Goal: Information Seeking & Learning: Learn about a topic

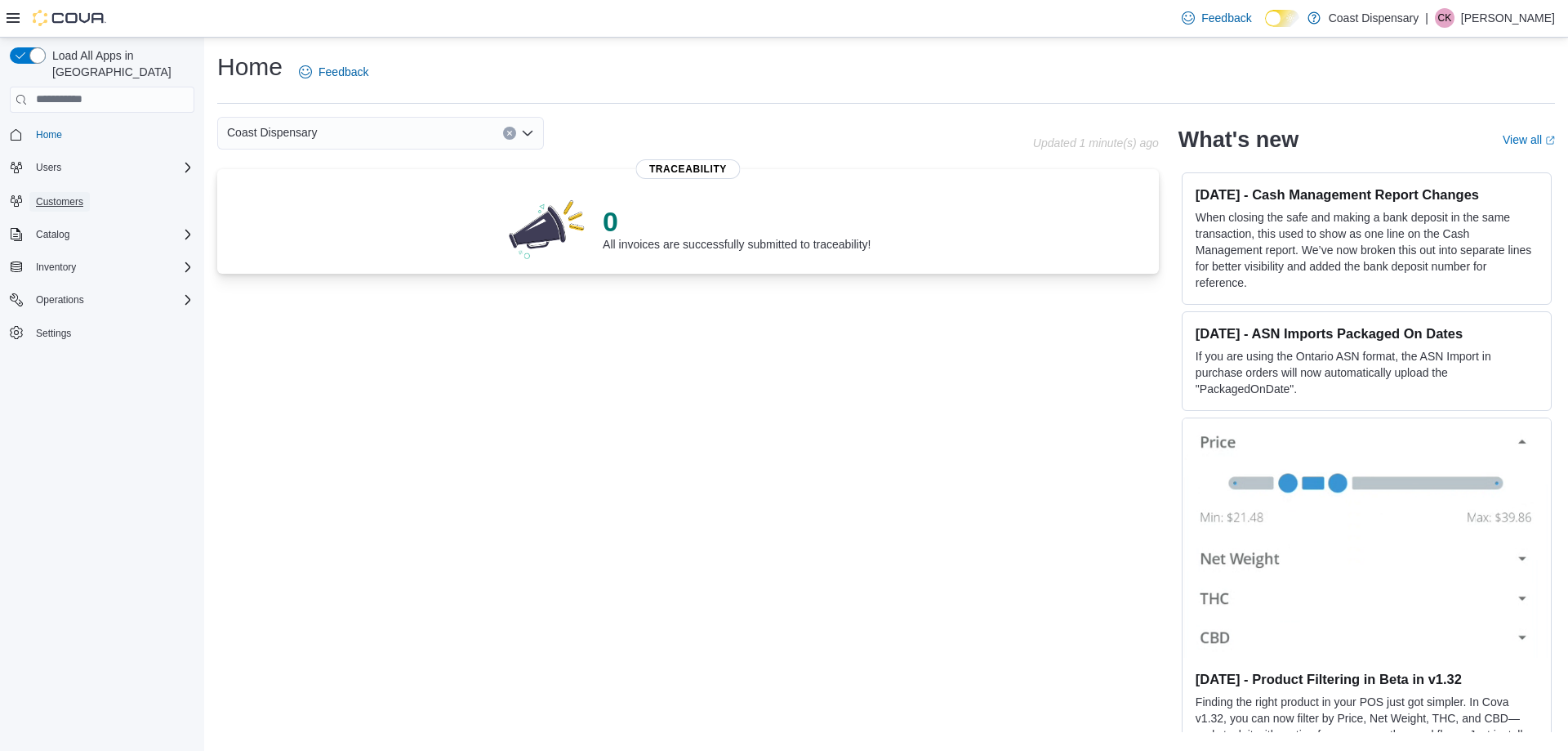
click at [67, 195] on span "Customers" at bounding box center [59, 202] width 47 height 13
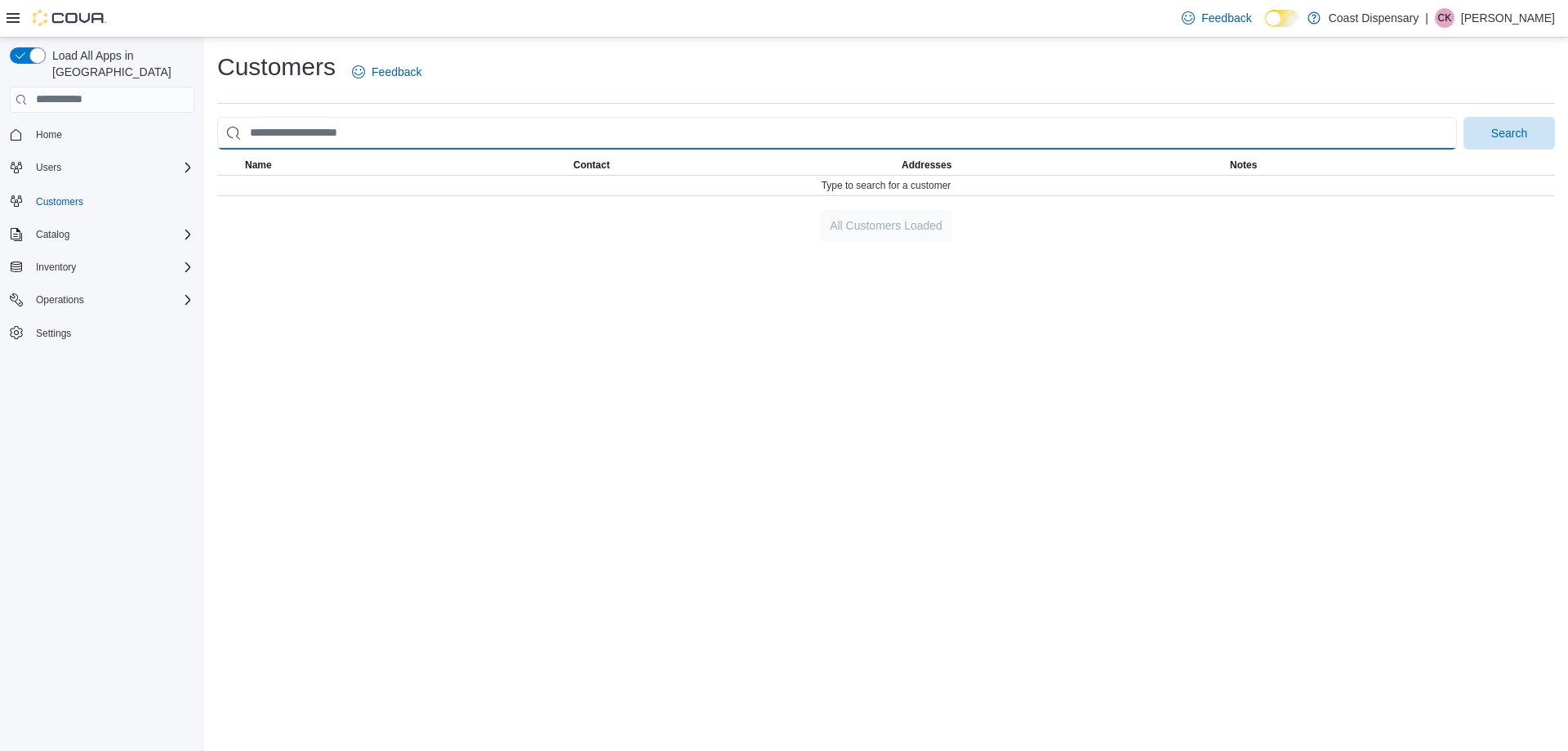
click at [316, 133] on input "search" at bounding box center [837, 132] width 1240 height 32
type input "******"
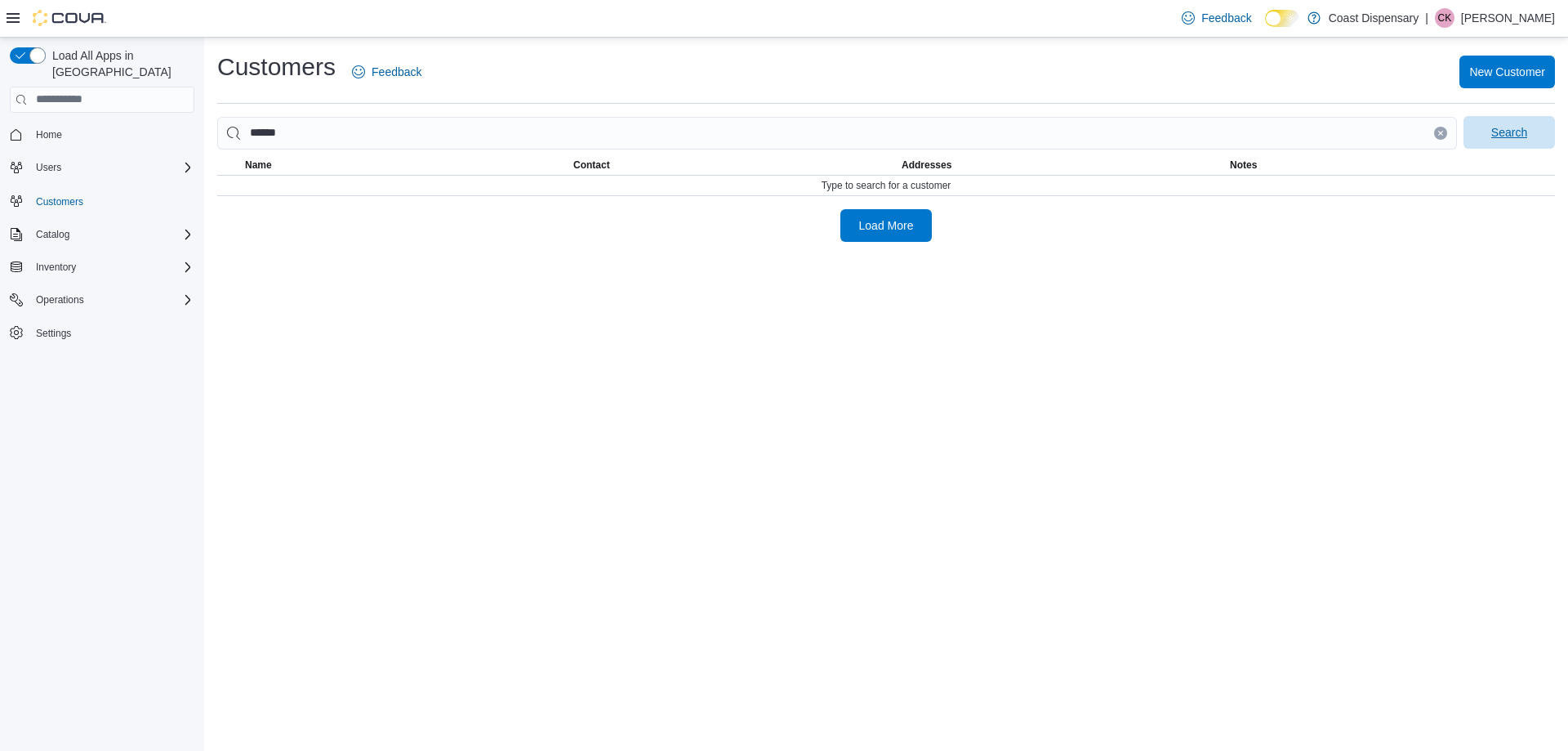
click at [1526, 130] on span "Search" at bounding box center [1509, 132] width 36 height 17
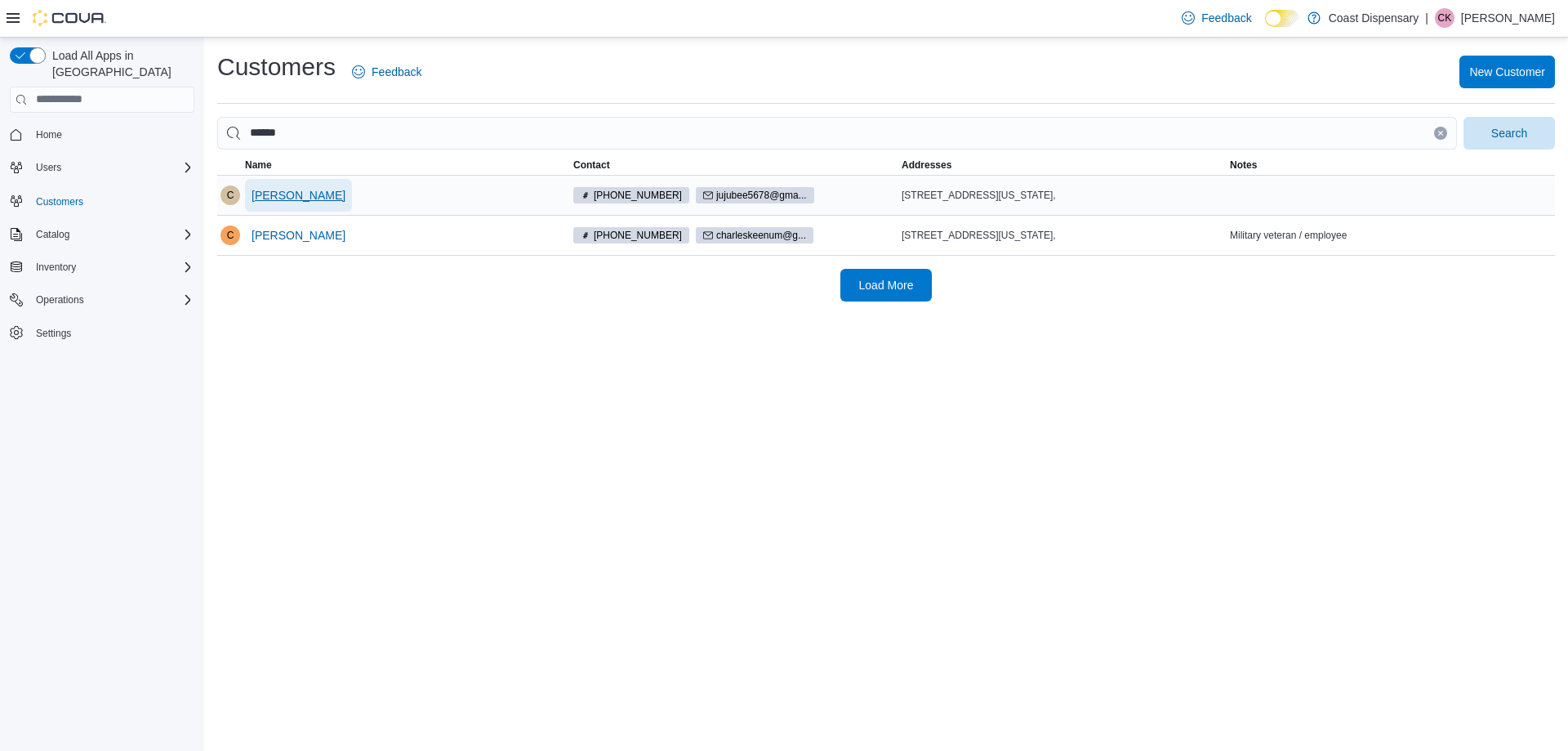
click at [322, 192] on span "Carrie Keenum" at bounding box center [299, 195] width 94 height 17
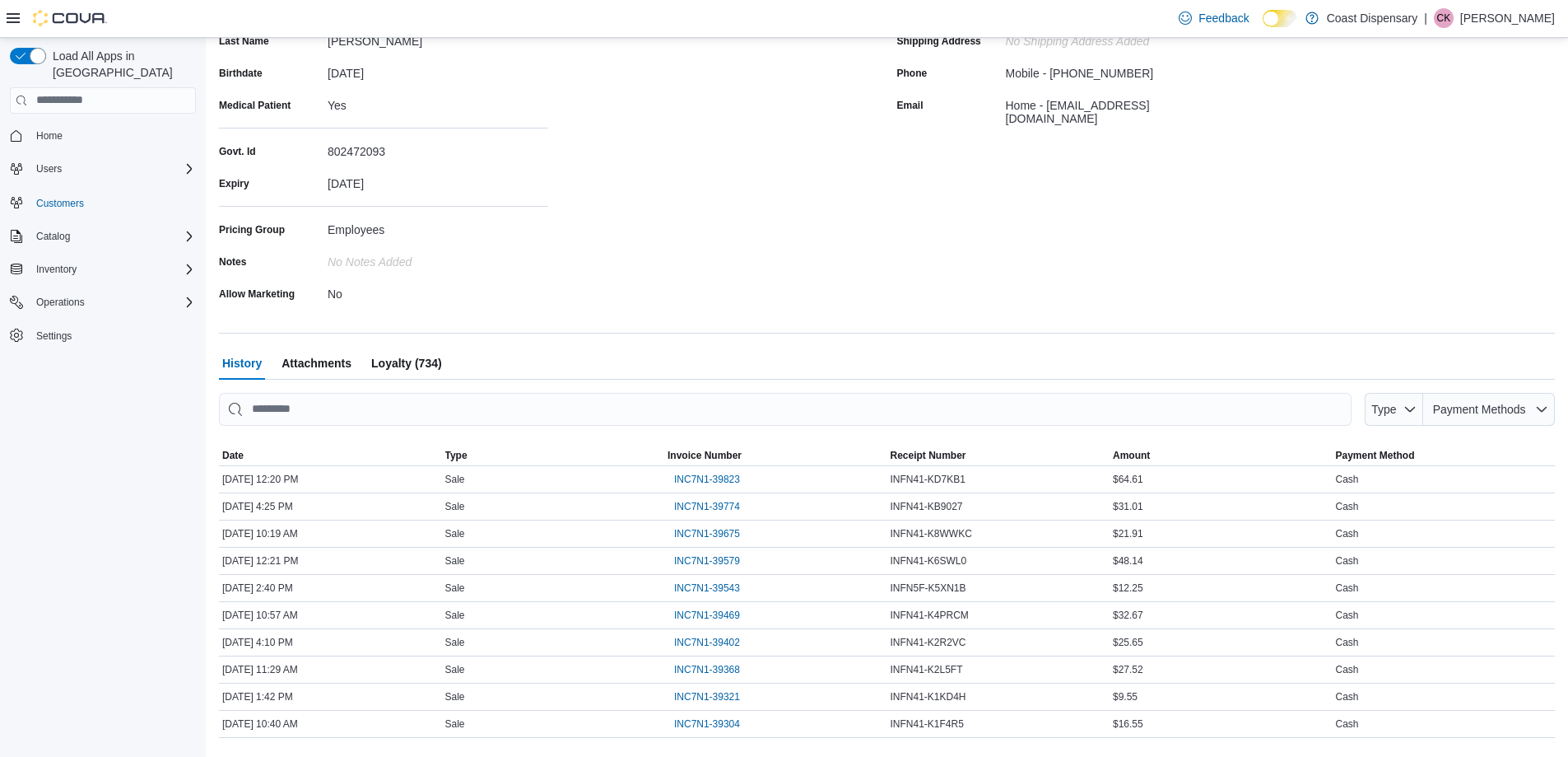
scroll to position [278, 0]
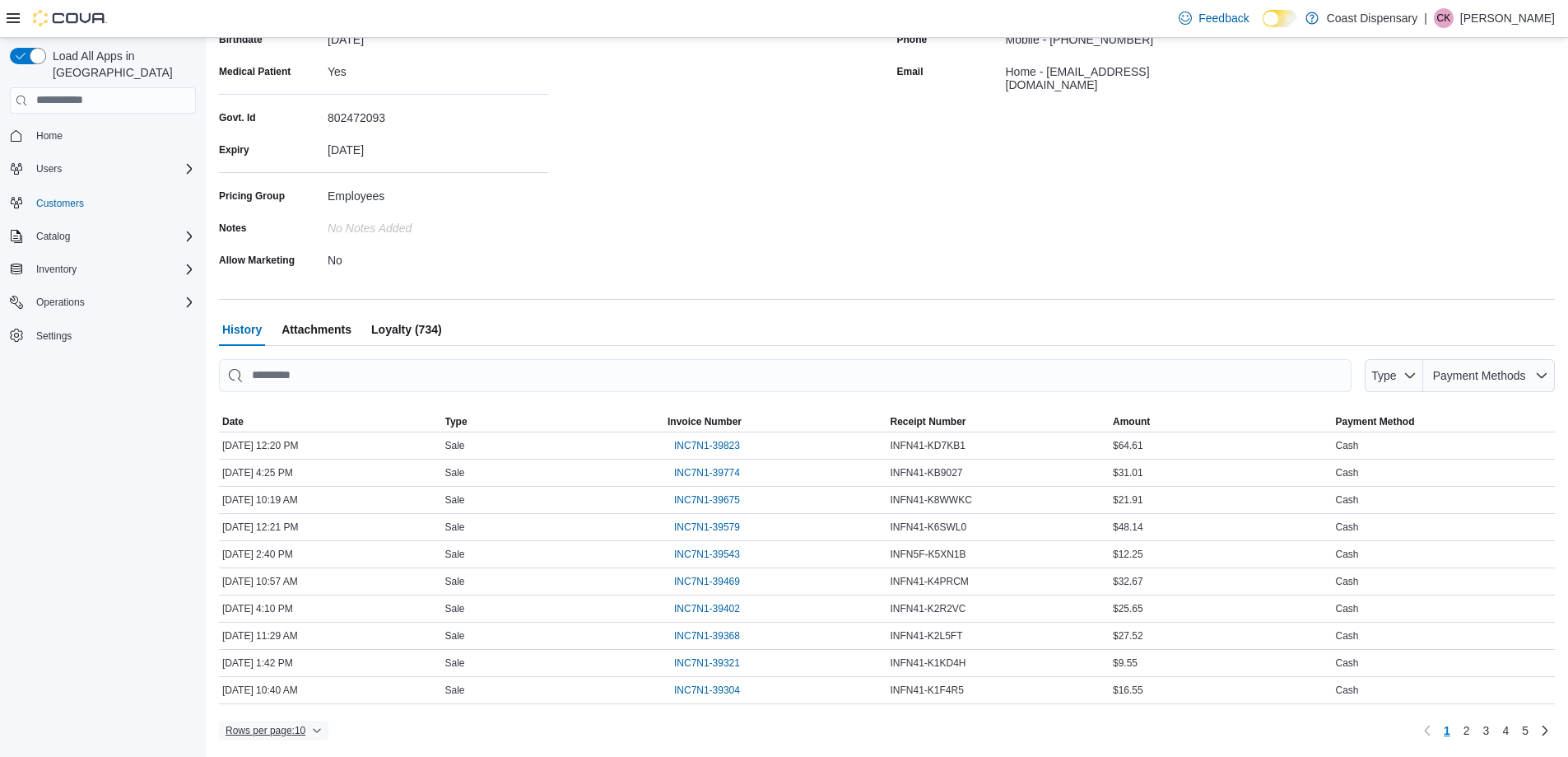
click at [279, 730] on span "Rows per page : 10" at bounding box center [266, 730] width 80 height 13
click at [284, 704] on button "50 rows" at bounding box center [285, 696] width 92 height 33
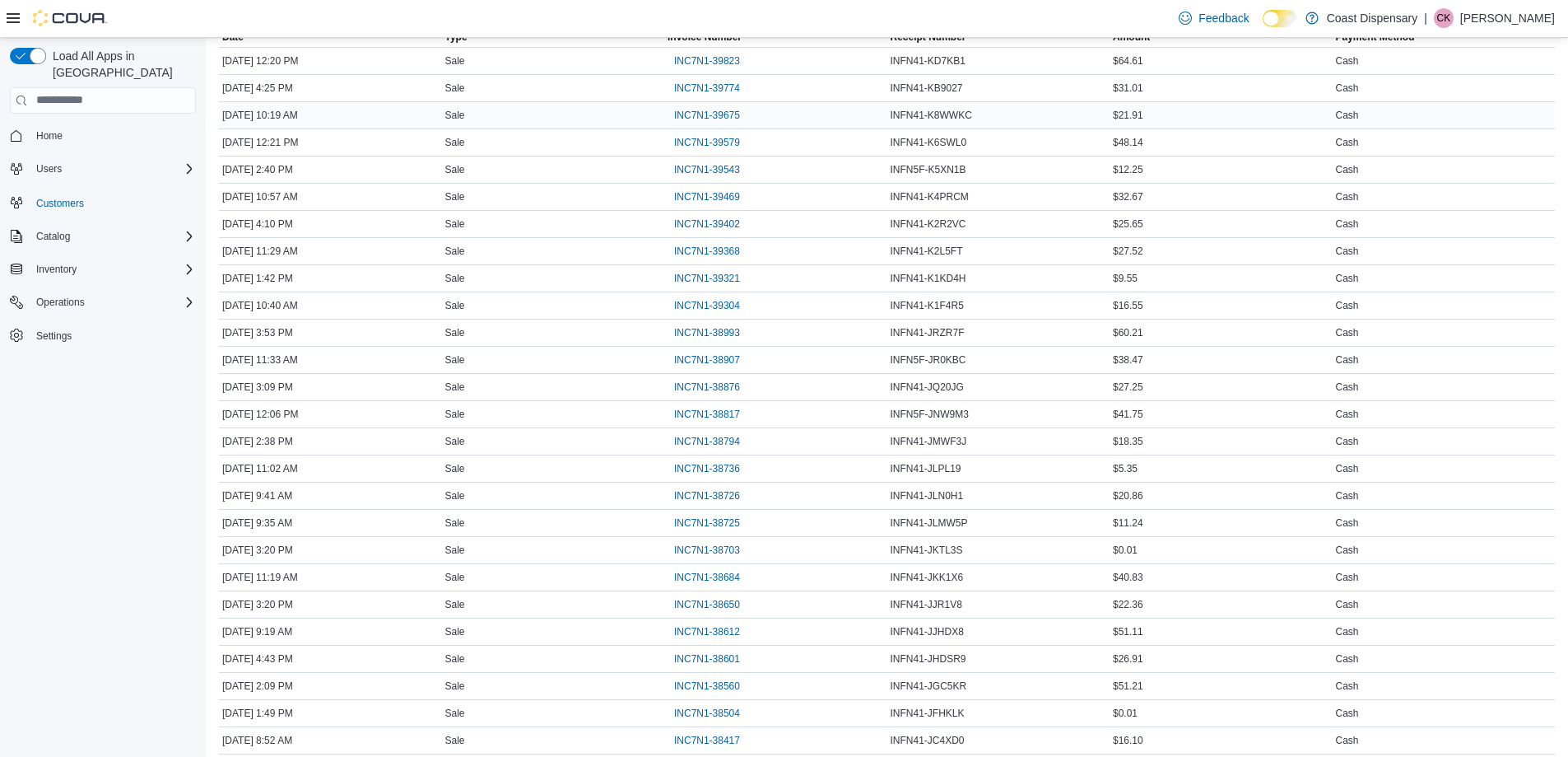
scroll to position [772, 0]
click at [691, 626] on span "INC7N1-38417" at bounding box center [707, 630] width 66 height 13
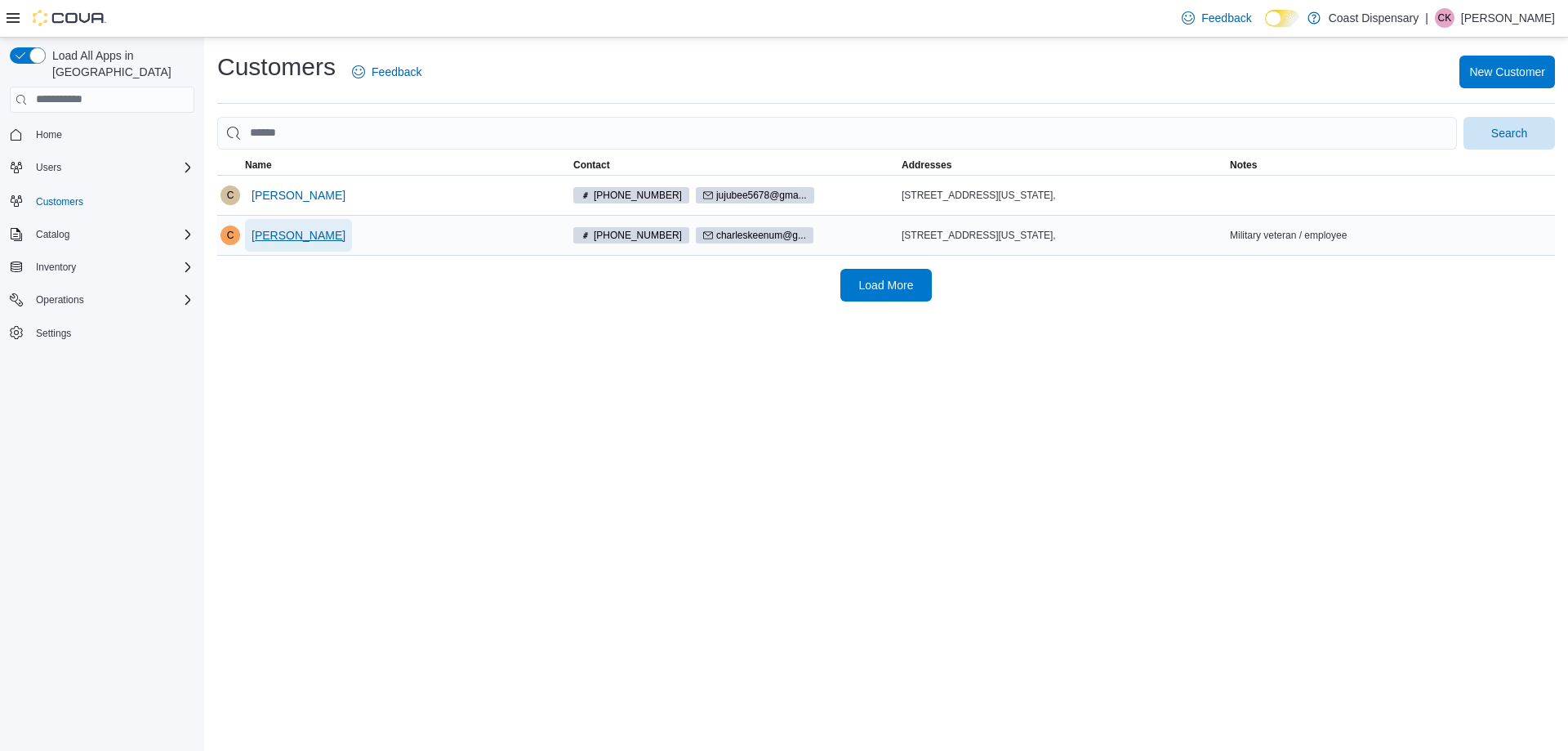
click at [290, 235] on span "Charles Keenum Jr." at bounding box center [299, 236] width 94 height 17
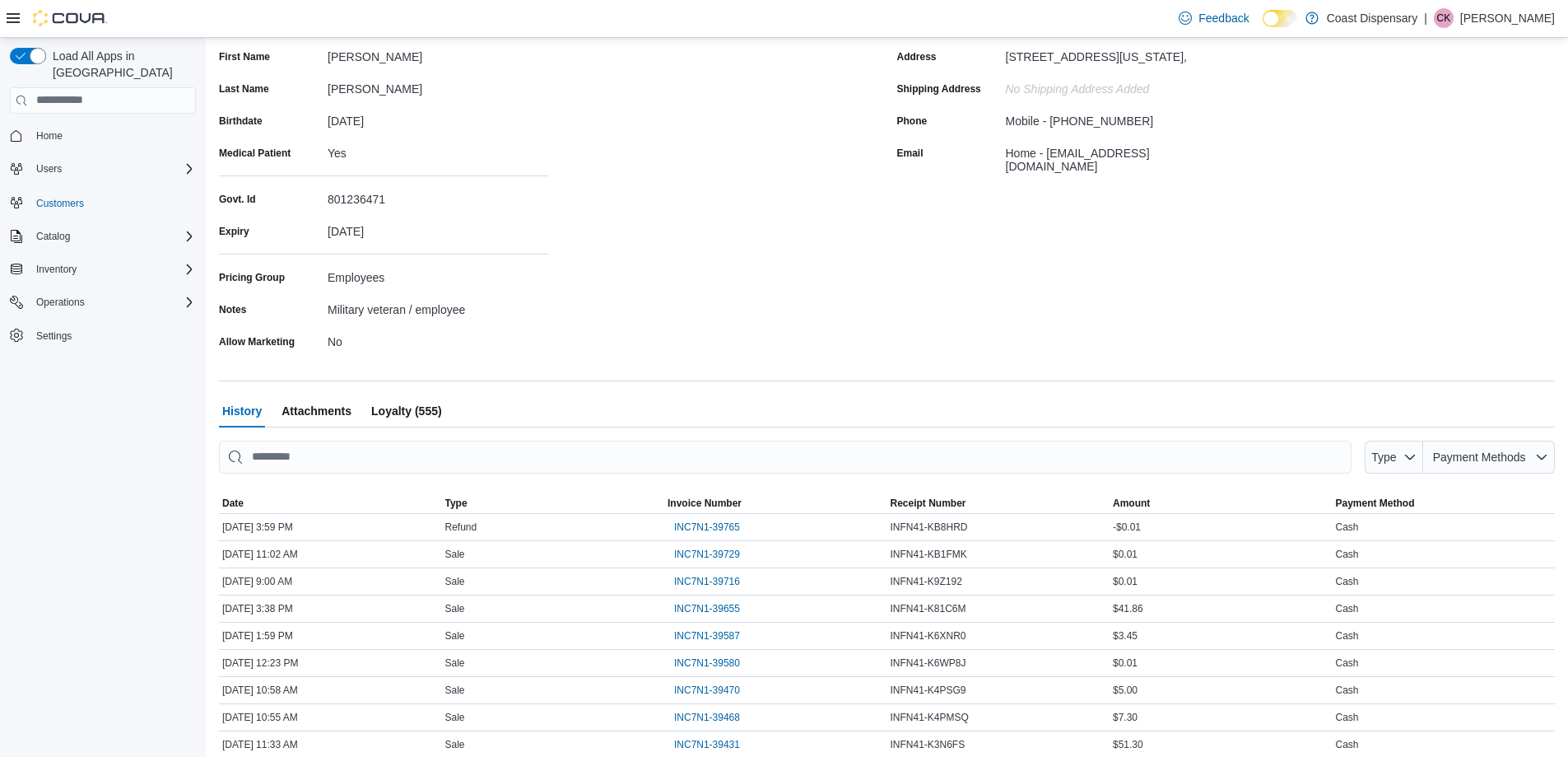
scroll to position [278, 0]
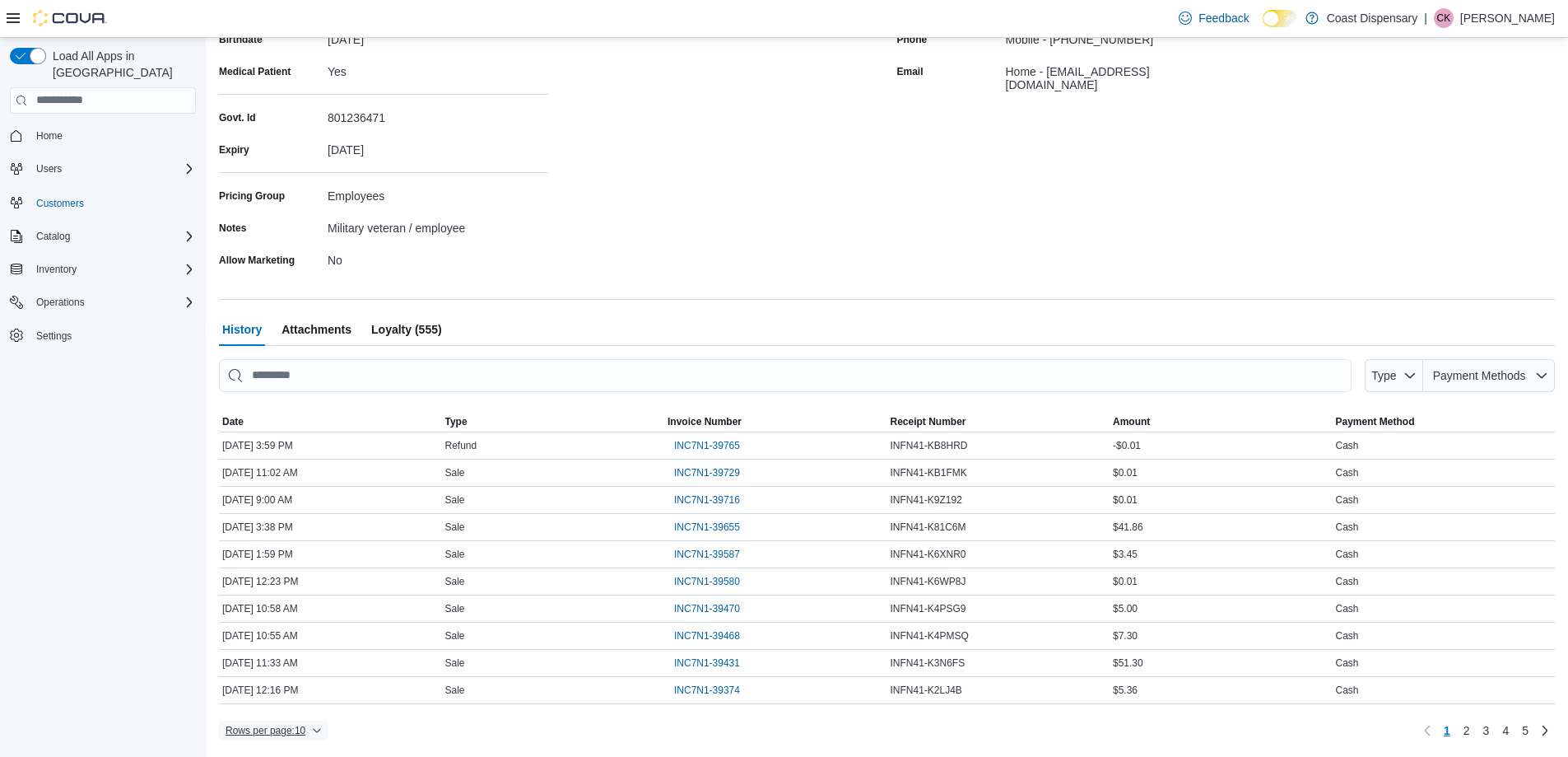
click at [305, 723] on span "Rows per page : 10" at bounding box center [266, 730] width 80 height 13
click at [295, 696] on span "50 rows" at bounding box center [296, 697] width 53 height 13
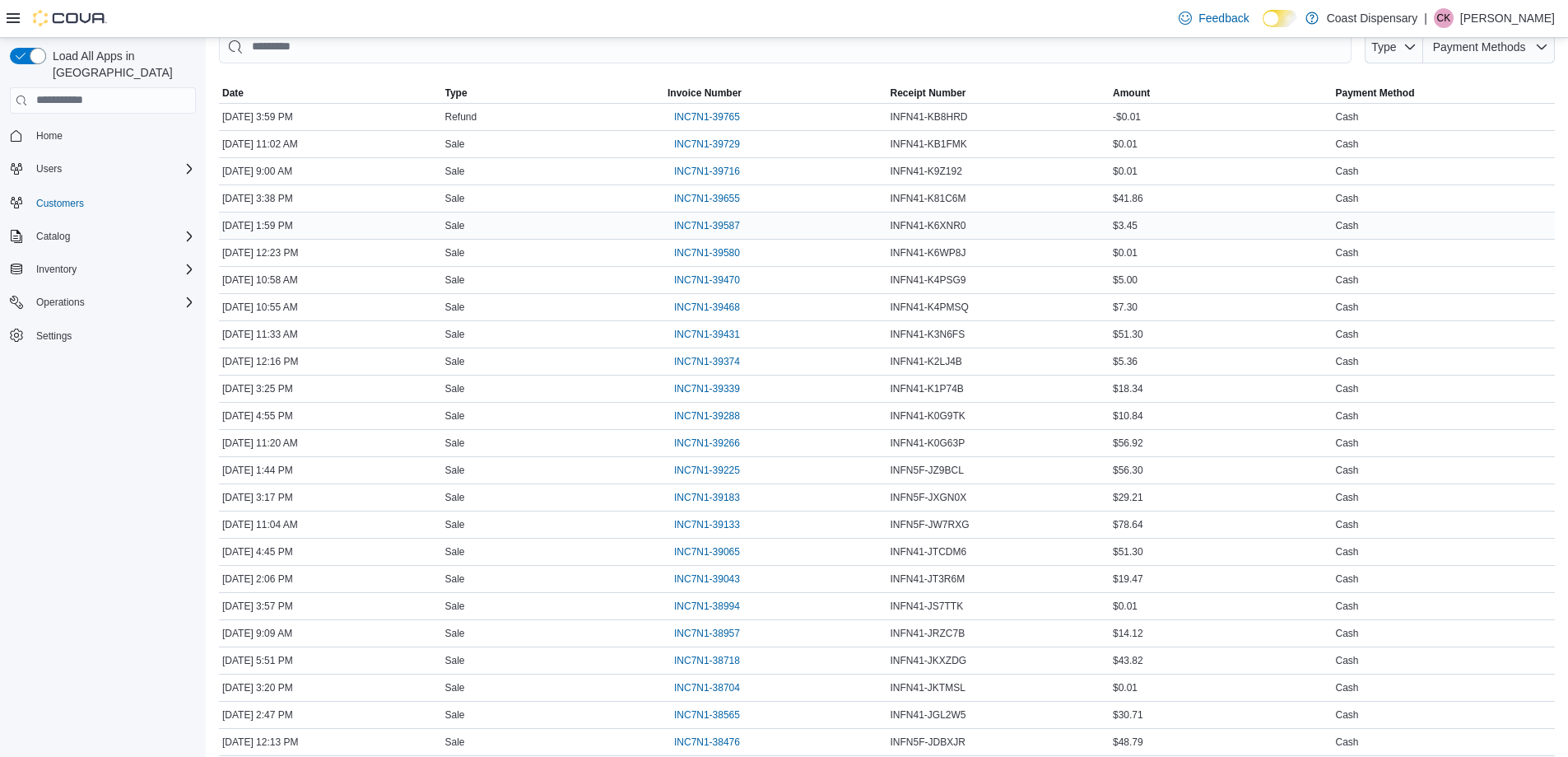
scroll to position [689, 0]
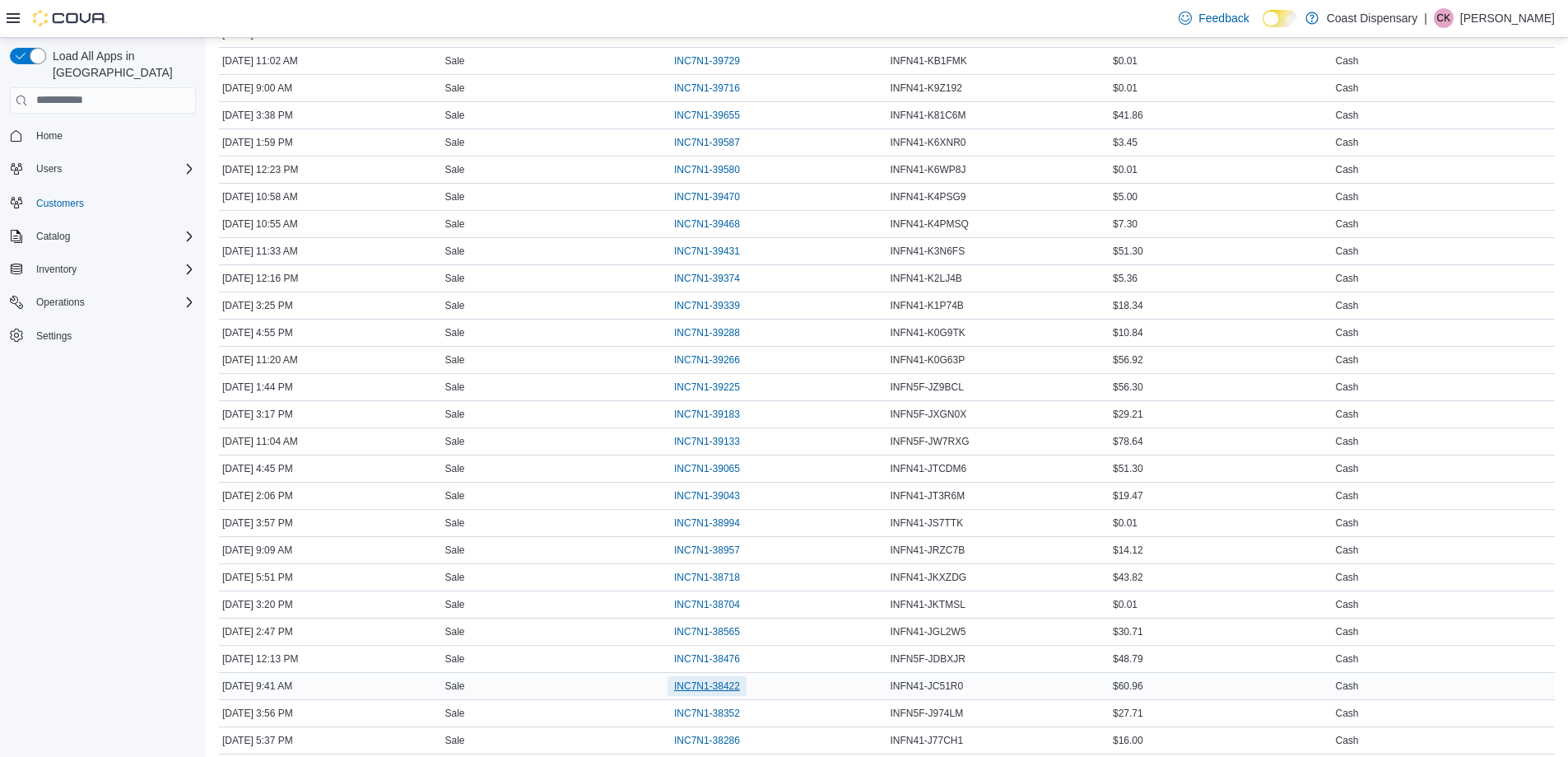
click at [721, 680] on span "INC7N1-38422" at bounding box center [707, 686] width 66 height 13
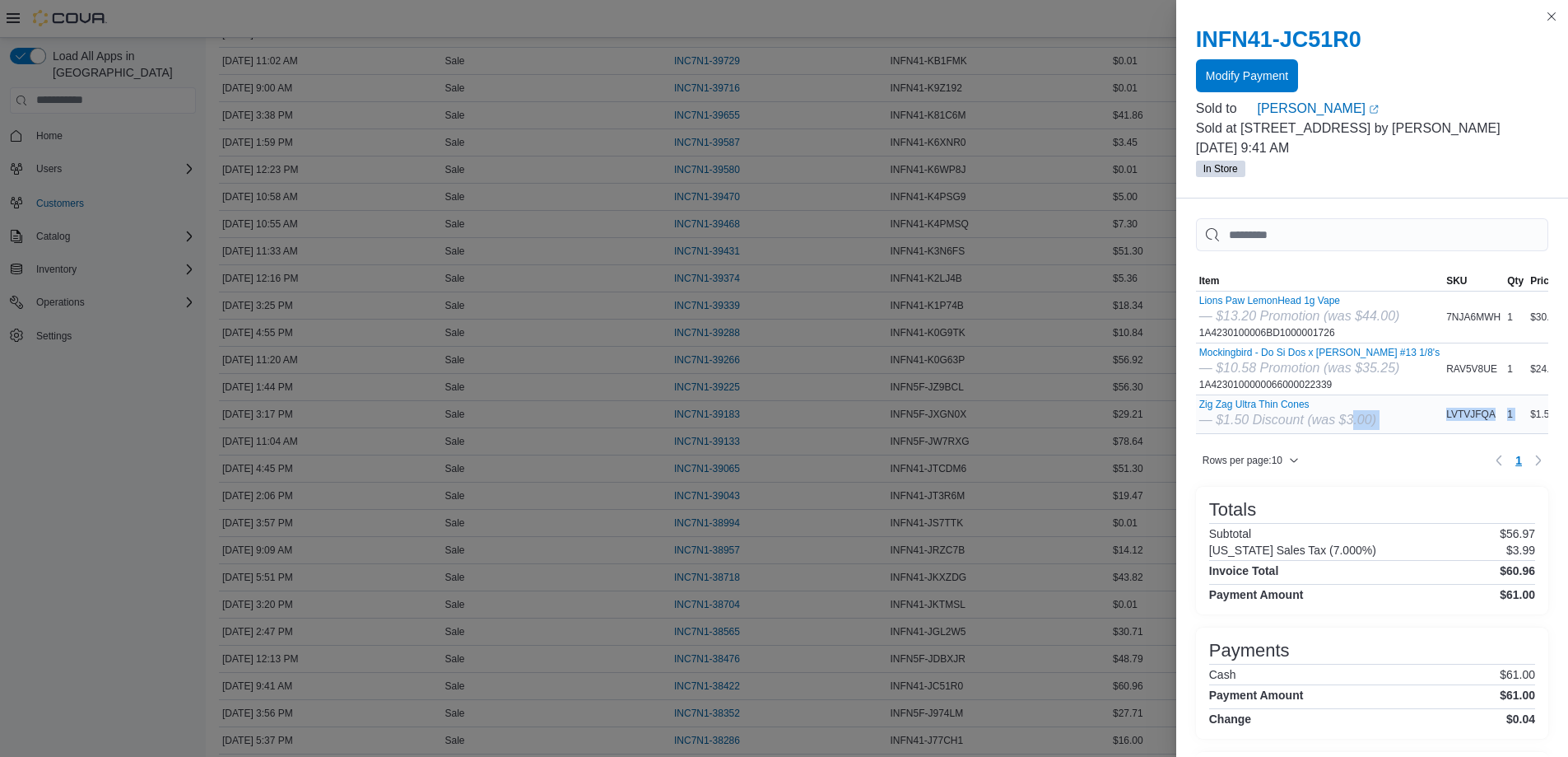
drag, startPoint x: 1350, startPoint y: 434, endPoint x: 1493, endPoint y: 434, distance: 143.0
click at [1493, 434] on tr "Item Zig Zag Ultra Thin Cones — $1.50 Discount (was $3.00) SKU LVTVJFQA Qty 1 P…" at bounding box center [1398, 415] width 406 height 39
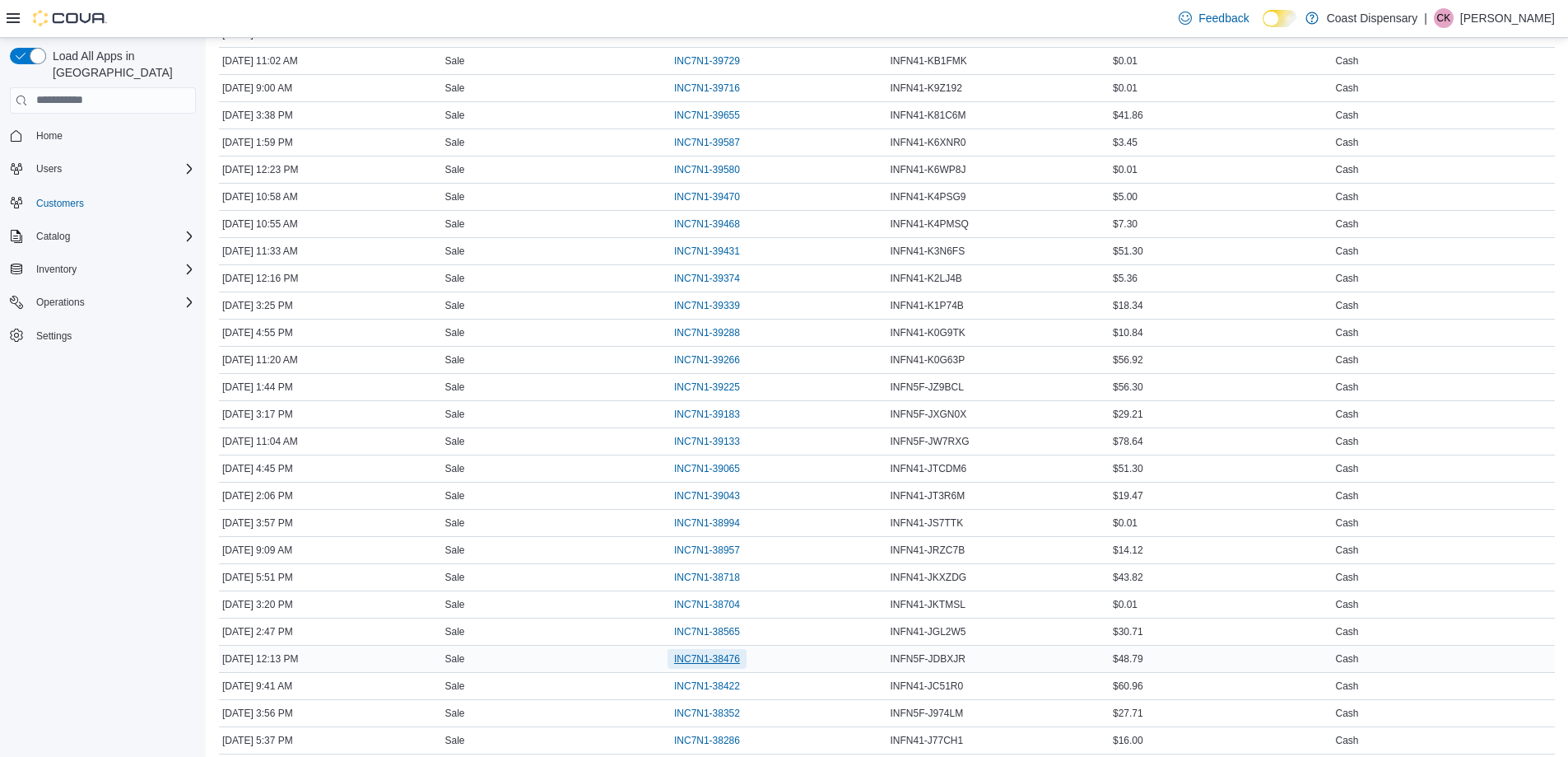
click at [704, 654] on span "INC7N1-38476" at bounding box center [707, 658] width 66 height 13
